Goal: Information Seeking & Learning: Compare options

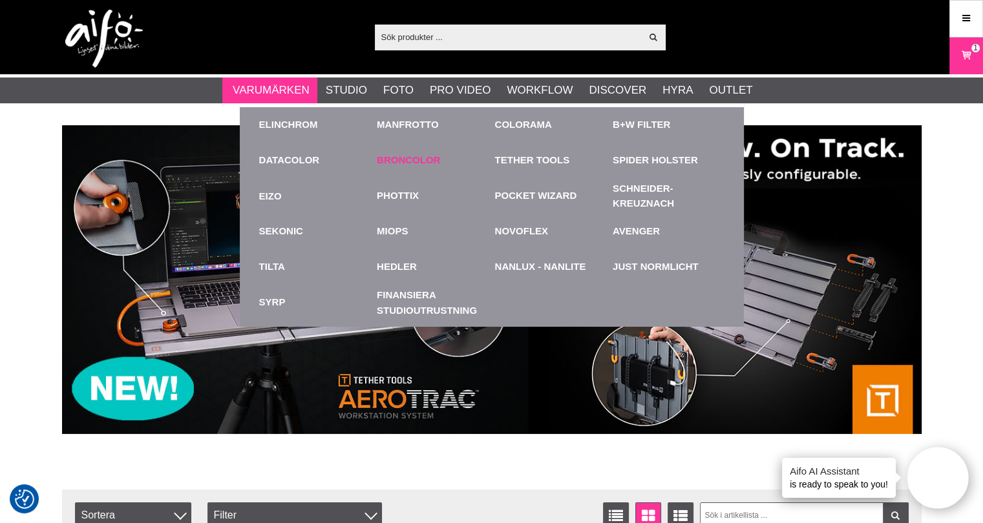
click at [410, 163] on link "Broncolor" at bounding box center [408, 160] width 63 height 15
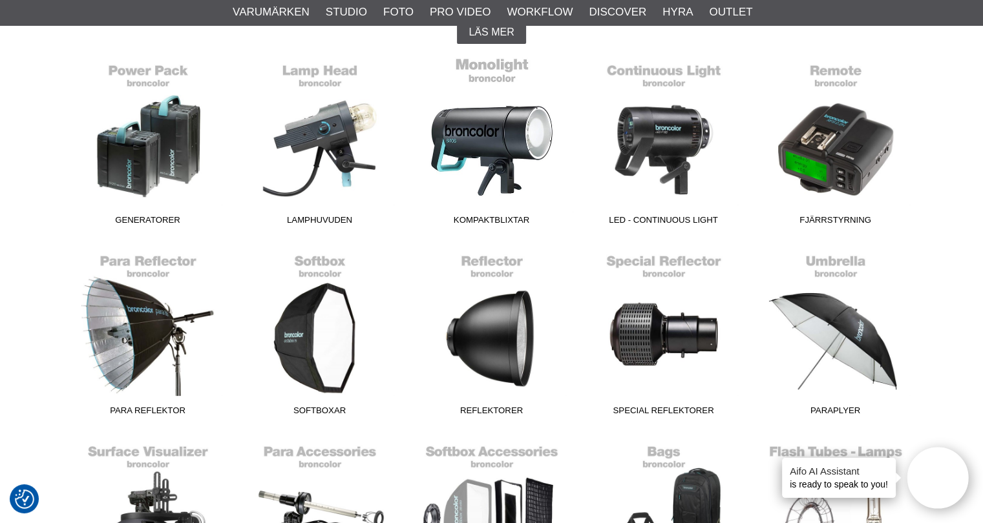
scroll to position [388, 0]
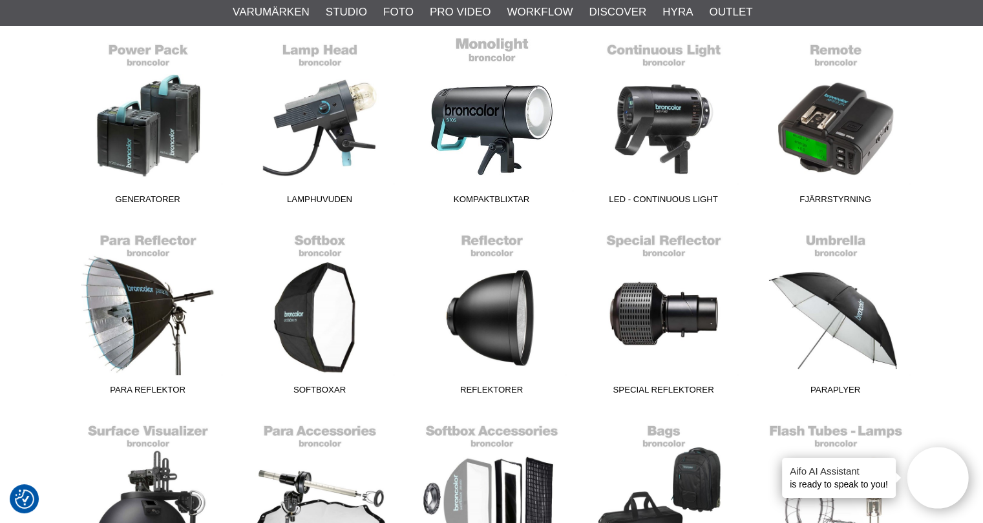
click at [481, 137] on link "Kompaktblixtar" at bounding box center [492, 123] width 172 height 174
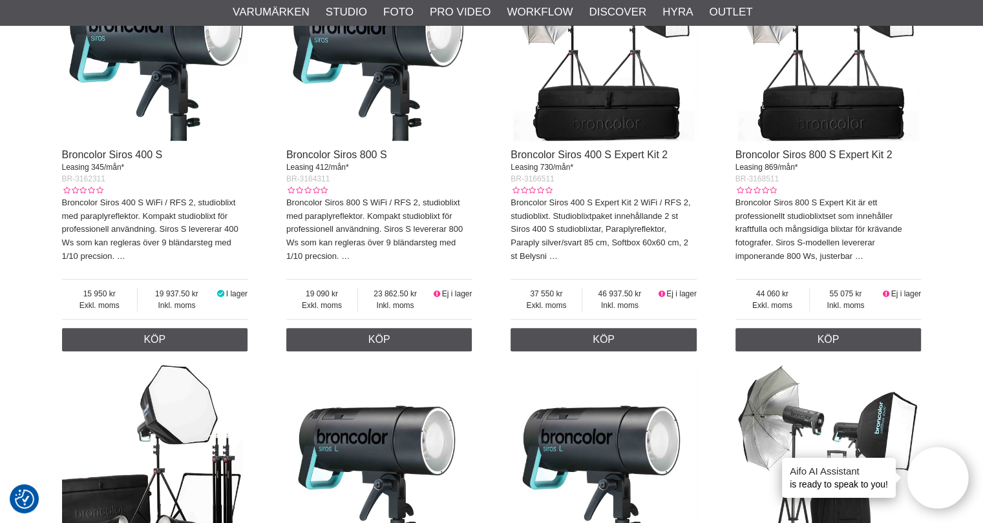
scroll to position [582, 0]
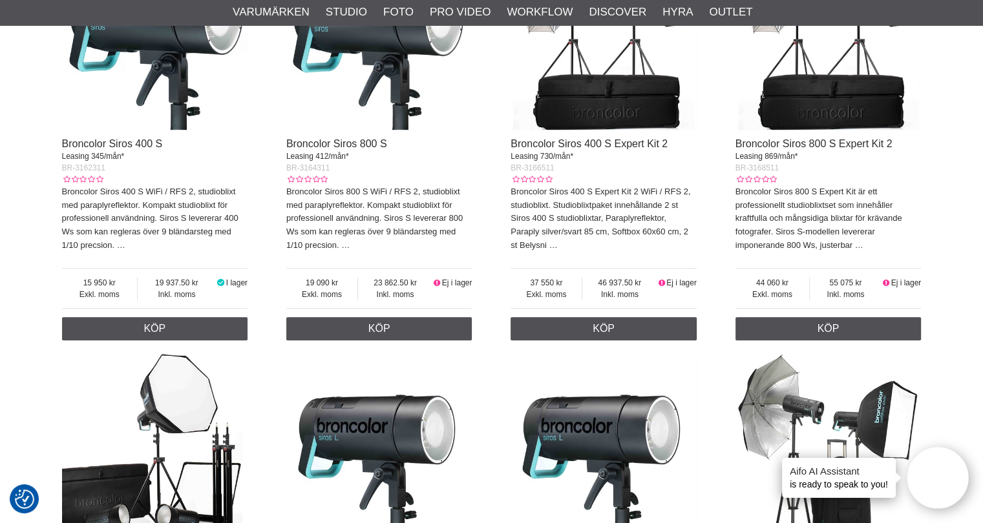
click at [613, 114] on img at bounding box center [603, 37] width 186 height 186
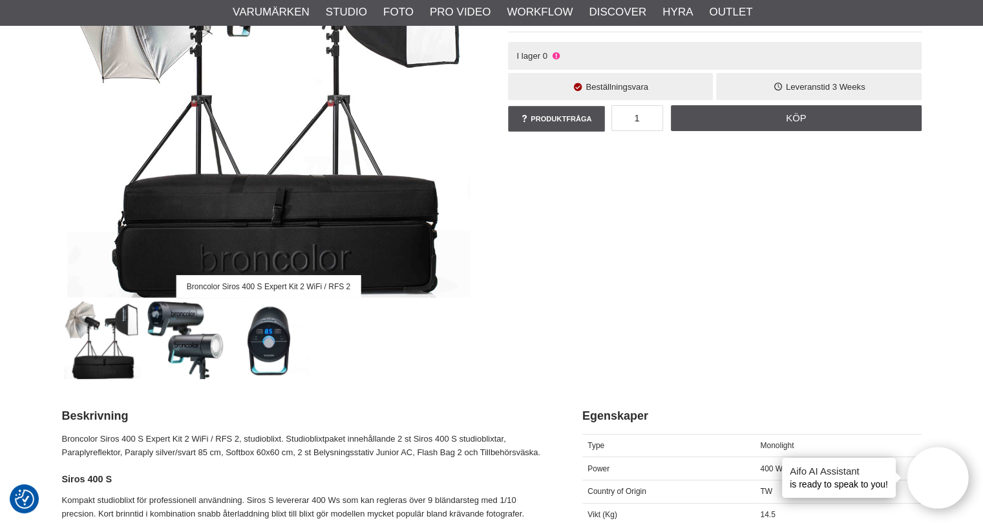
scroll to position [194, 0]
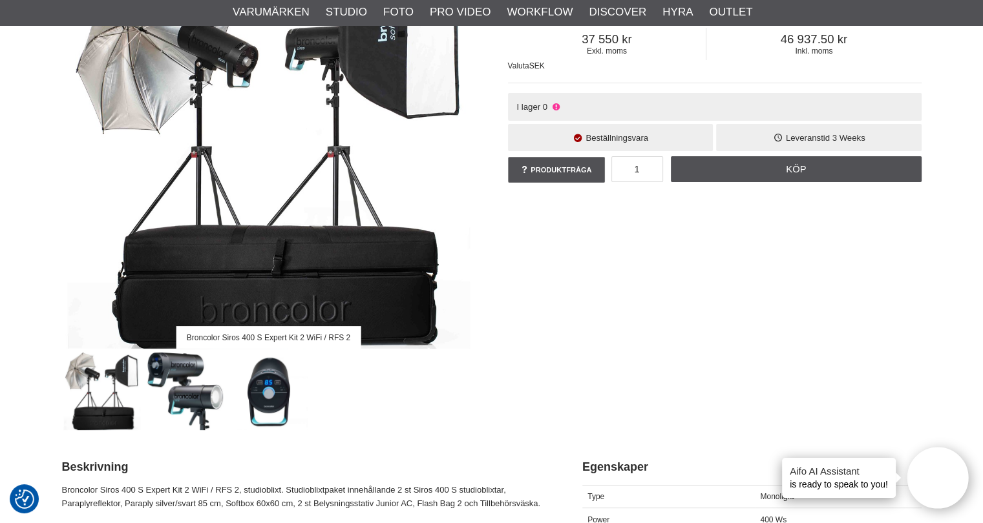
click at [326, 285] on img at bounding box center [269, 142] width 414 height 414
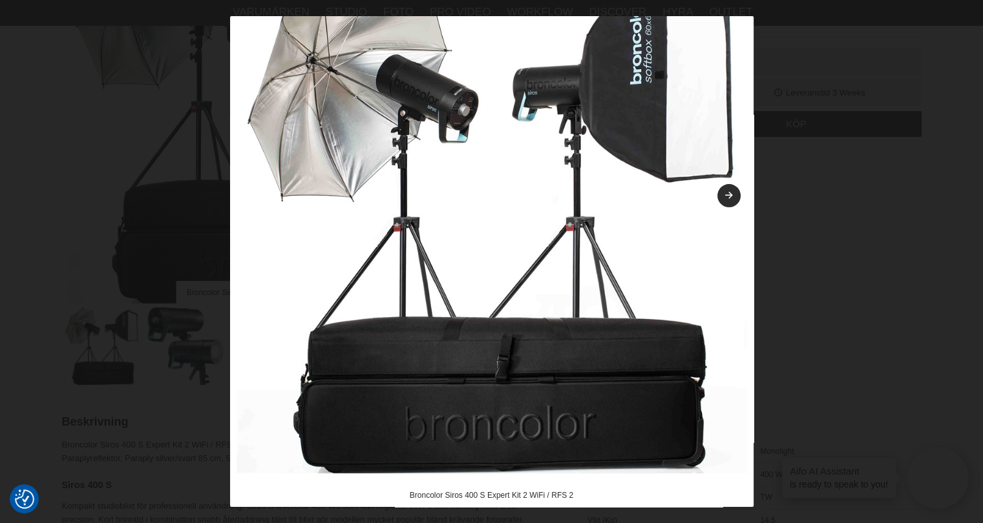
scroll to position [258, 0]
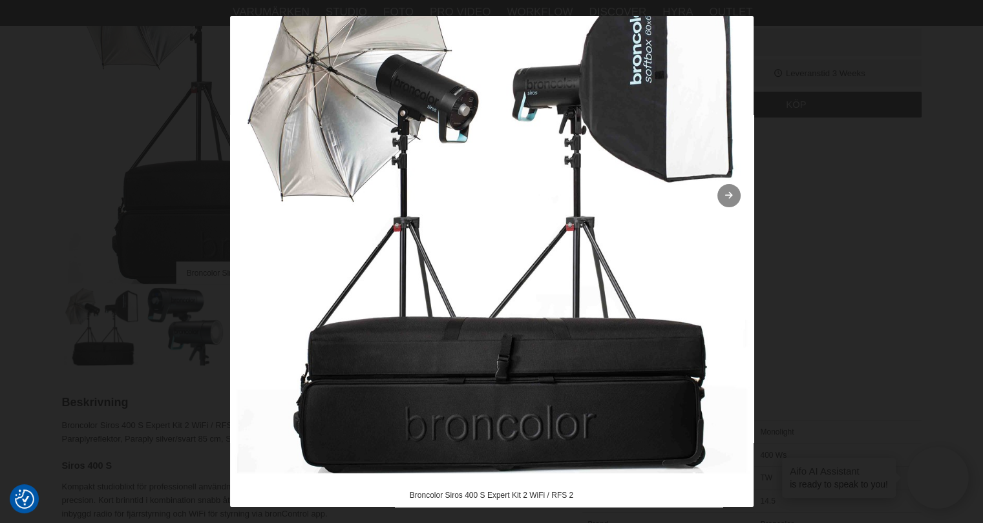
click at [723, 188] on link at bounding box center [728, 195] width 23 height 23
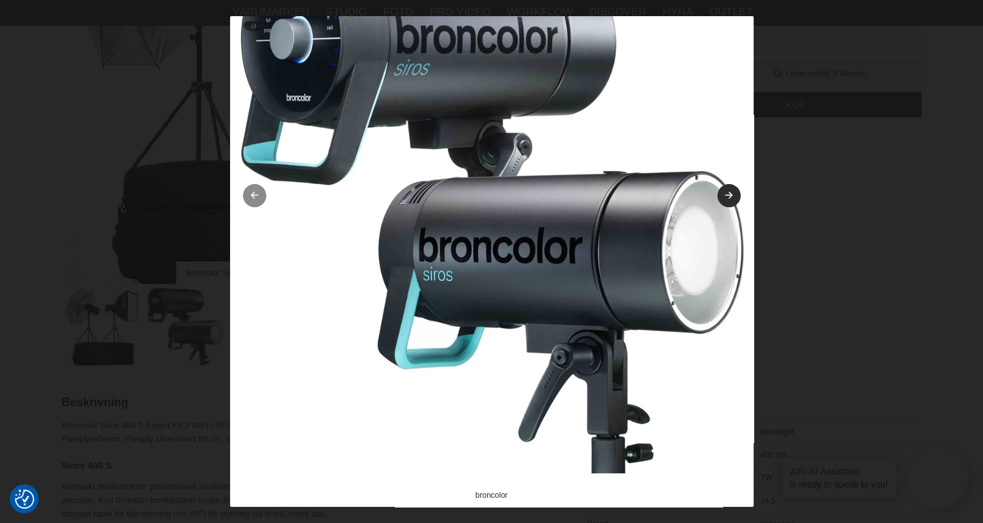
click at [253, 198] on icon at bounding box center [254, 196] width 11 height 8
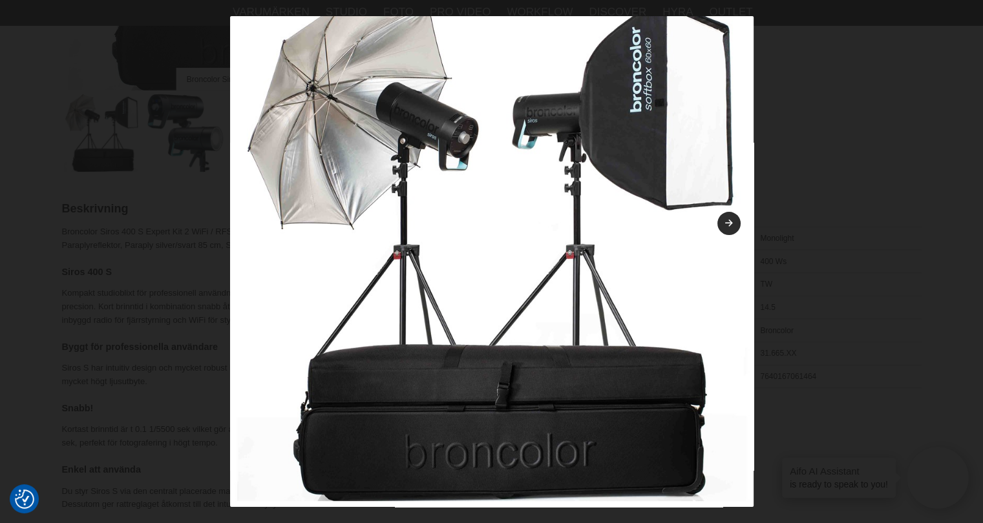
scroll to position [0, 0]
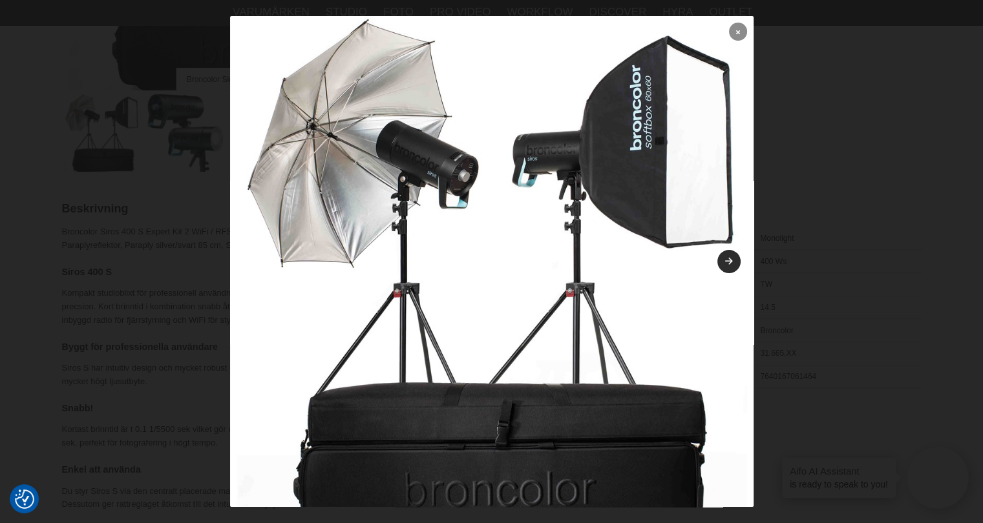
click at [736, 31] on icon at bounding box center [738, 31] width 4 height 7
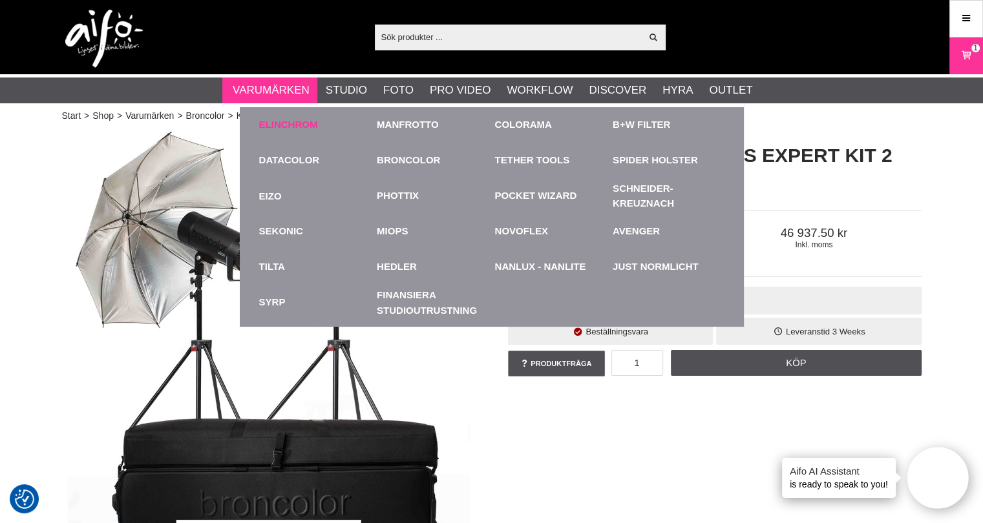
click at [299, 120] on link "Elinchrom" at bounding box center [288, 125] width 59 height 15
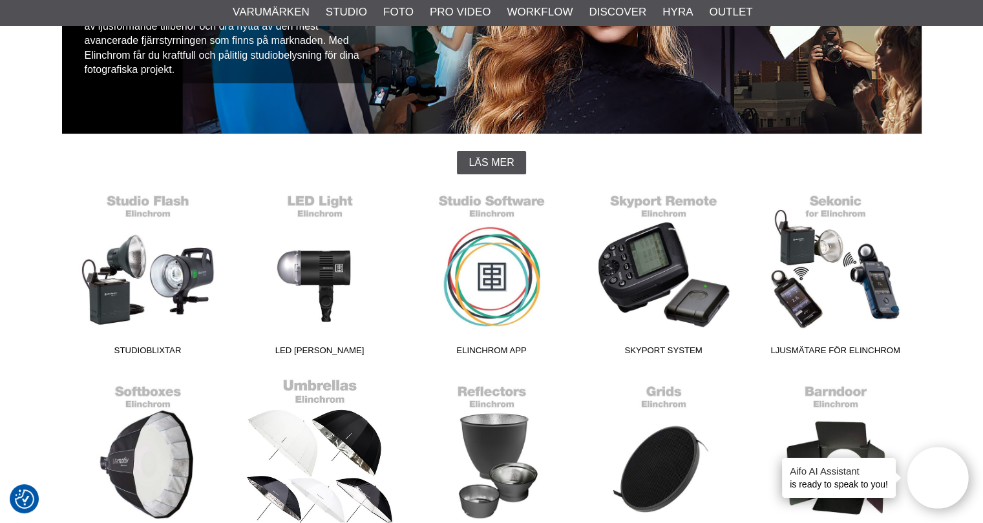
scroll to position [323, 0]
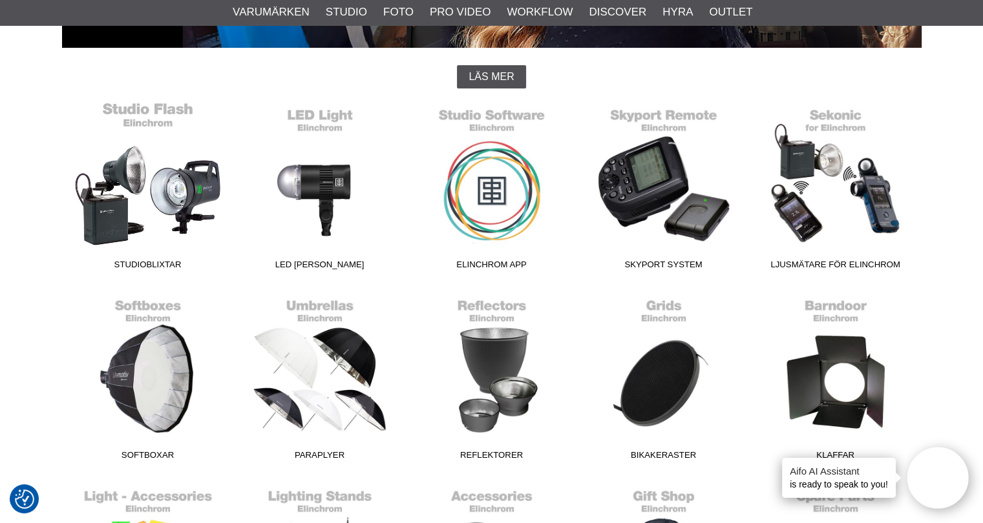
click at [153, 178] on link "Studioblixtar" at bounding box center [148, 188] width 172 height 174
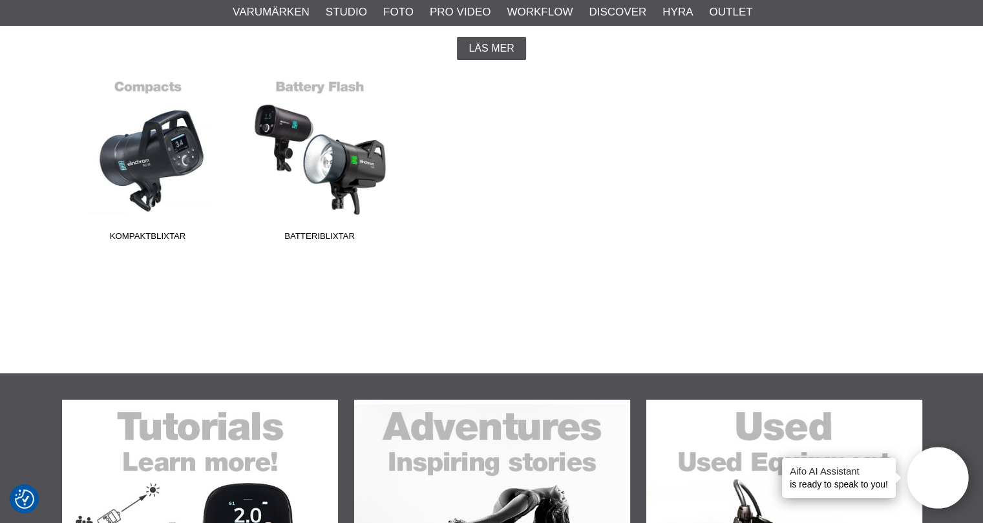
scroll to position [388, 0]
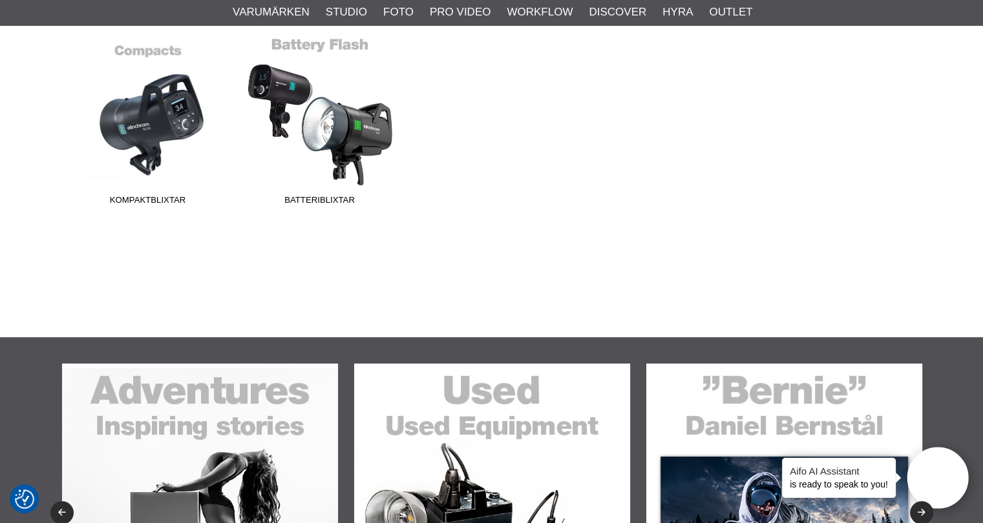
click at [336, 145] on link "Batteriblixtar" at bounding box center [320, 124] width 172 height 174
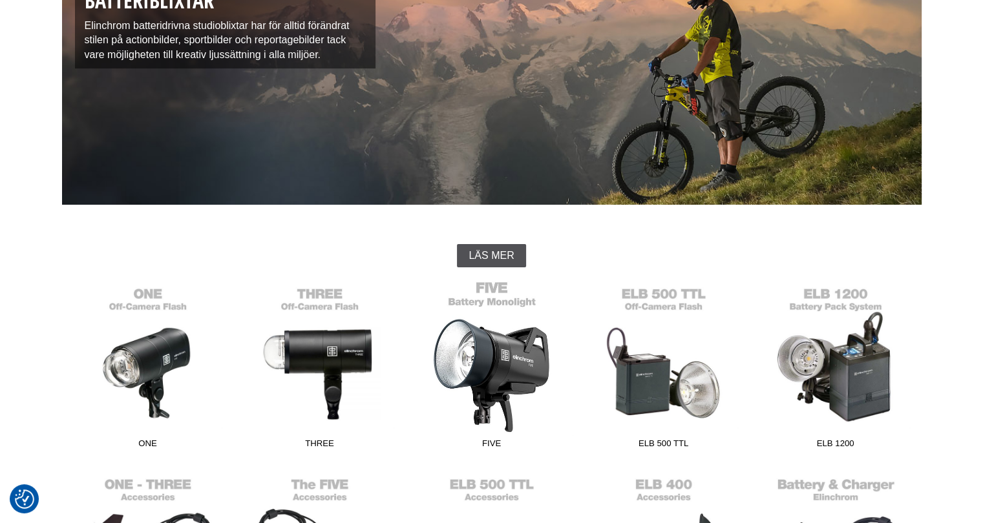
scroll to position [323, 0]
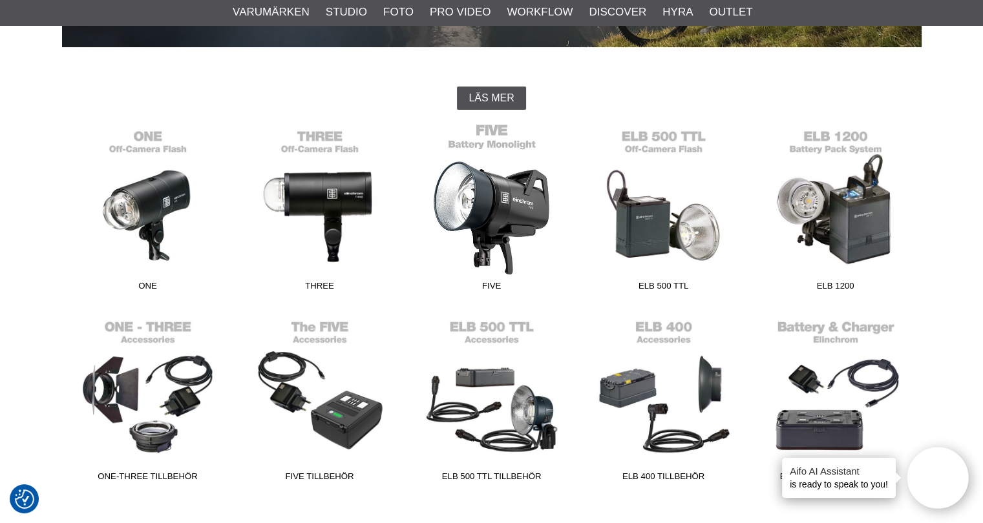
click at [506, 229] on link "FIVE" at bounding box center [492, 210] width 172 height 174
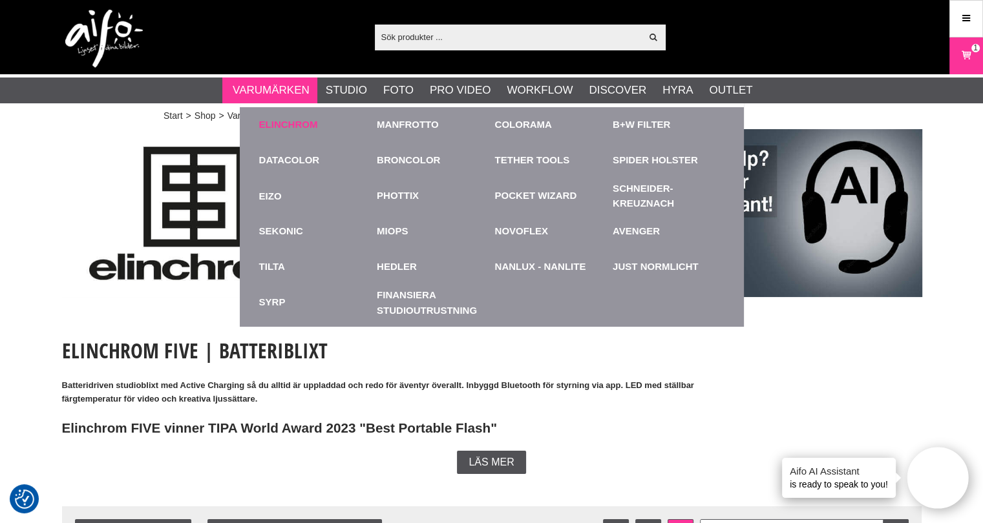
click at [299, 121] on link "Elinchrom" at bounding box center [288, 125] width 59 height 15
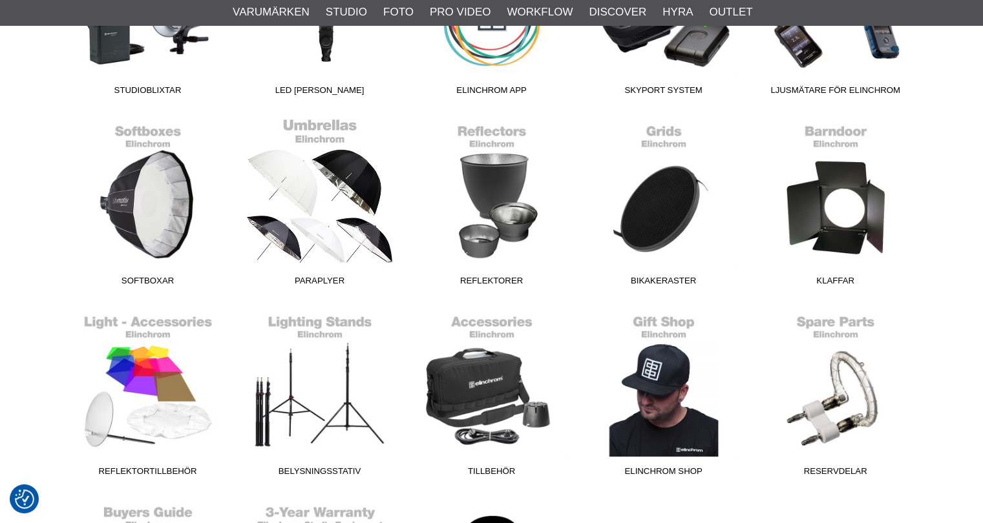
scroll to position [517, 0]
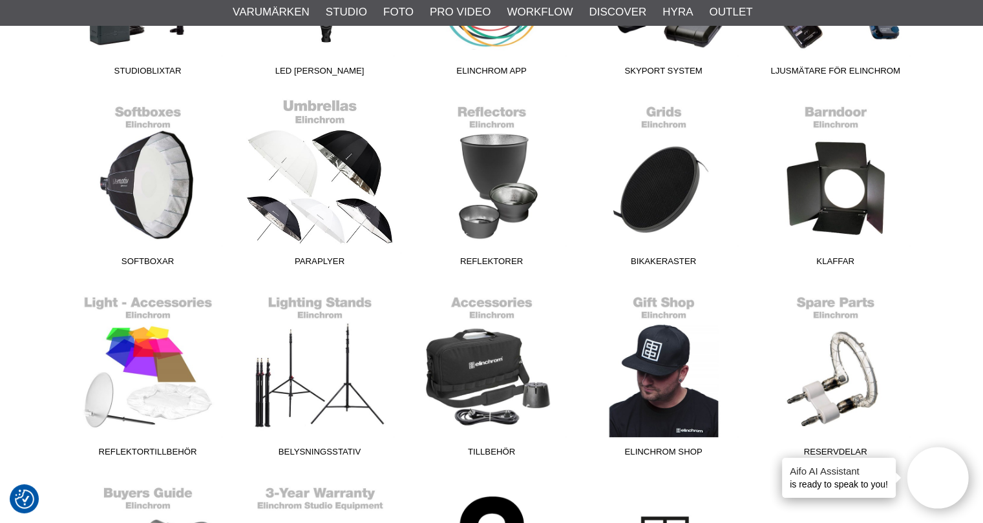
click at [305, 163] on link "Paraplyer" at bounding box center [320, 185] width 172 height 174
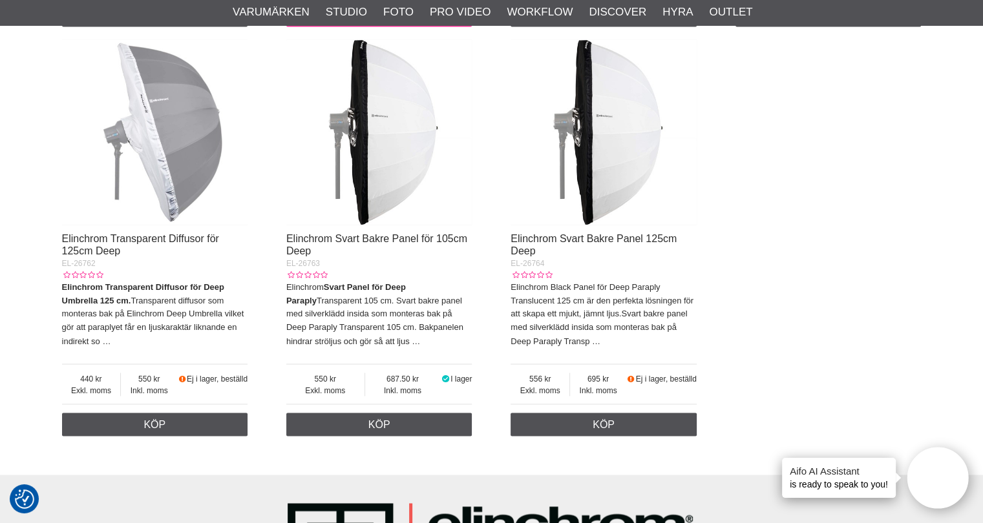
scroll to position [2132, 0]
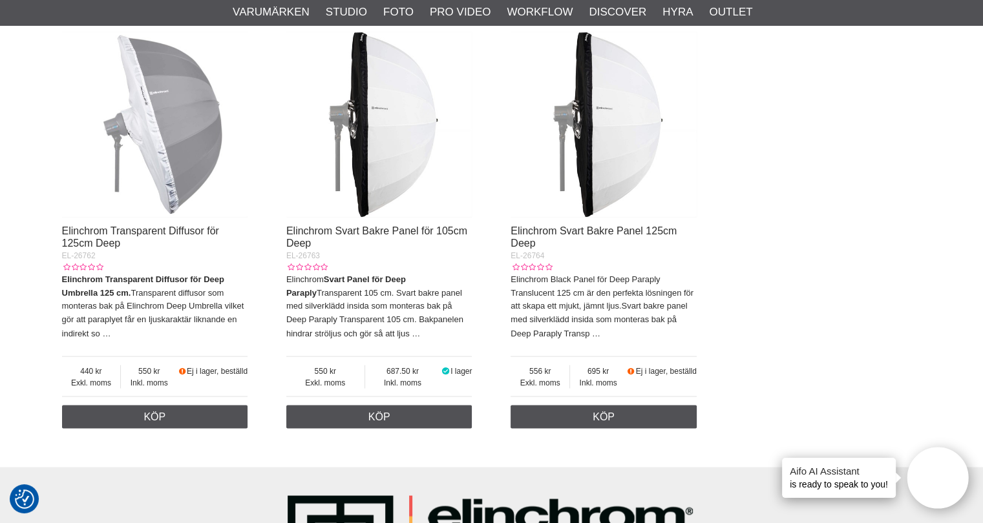
click at [123, 289] on p "Elinchrom Transparent Diffusor för Deep Umbrella 125 cm. Transparent diffusor s…" at bounding box center [155, 306] width 186 height 67
click at [169, 148] on img at bounding box center [155, 125] width 186 height 186
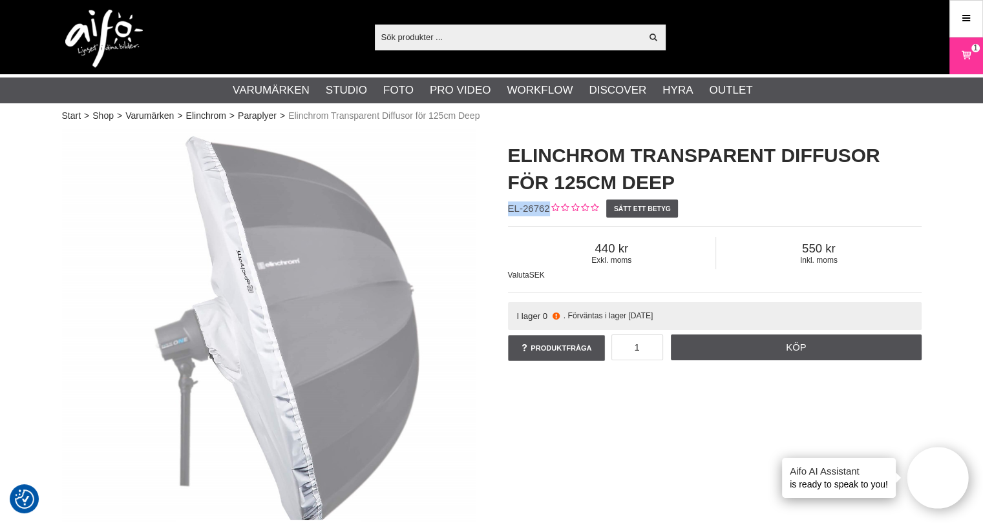
drag, startPoint x: 547, startPoint y: 209, endPoint x: 509, endPoint y: 207, distance: 37.5
click at [509, 207] on span "EL-26762" at bounding box center [529, 208] width 42 height 11
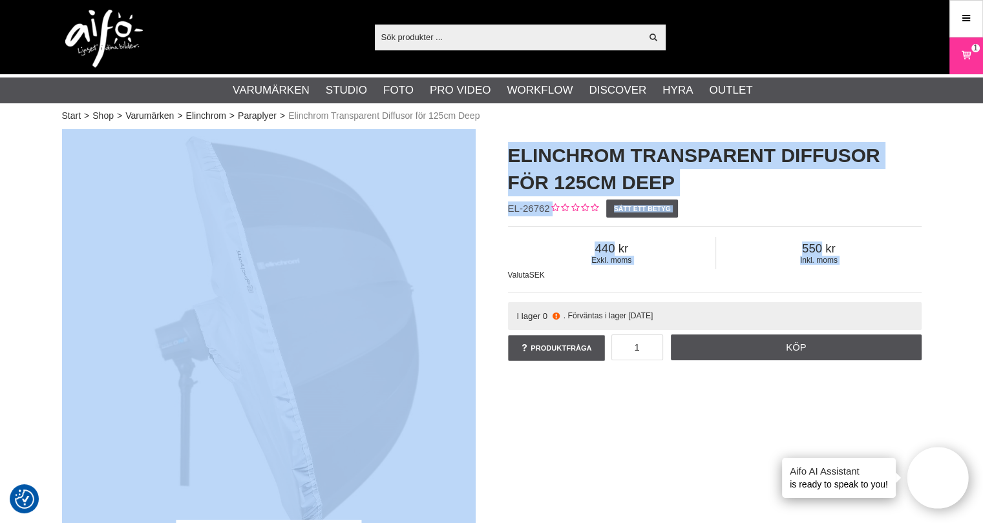
drag, startPoint x: 512, startPoint y: 200, endPoint x: 491, endPoint y: 277, distance: 80.2
click at [491, 277] on div "Elinchrom Transparent Diffusor för 125cm Deep Elinchrom Transparent Diffusor fö…" at bounding box center [492, 376] width 892 height 495
drag, startPoint x: 551, startPoint y: 206, endPoint x: 540, endPoint y: 202, distance: 11.6
copy div "Elinchrom Transparent Diffusor för 125cm Deep Elinchrom Transparent Diffusor fö…"
click at [540, 207] on span "EL-26762" at bounding box center [529, 208] width 42 height 11
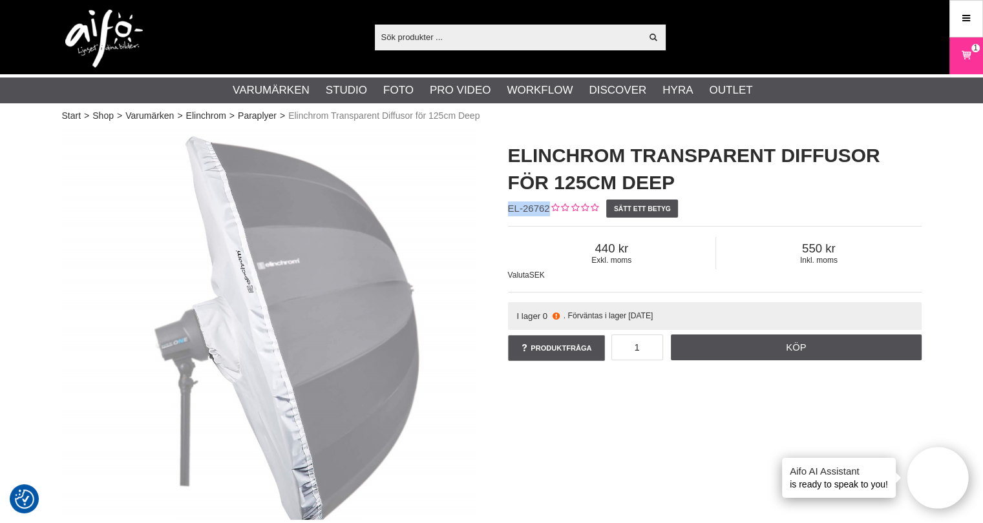
drag, startPoint x: 548, startPoint y: 209, endPoint x: 509, endPoint y: 212, distance: 39.5
click at [509, 213] on span "EL-26762" at bounding box center [529, 208] width 42 height 11
copy span "EL-26762"
